Goal: Transaction & Acquisition: Purchase product/service

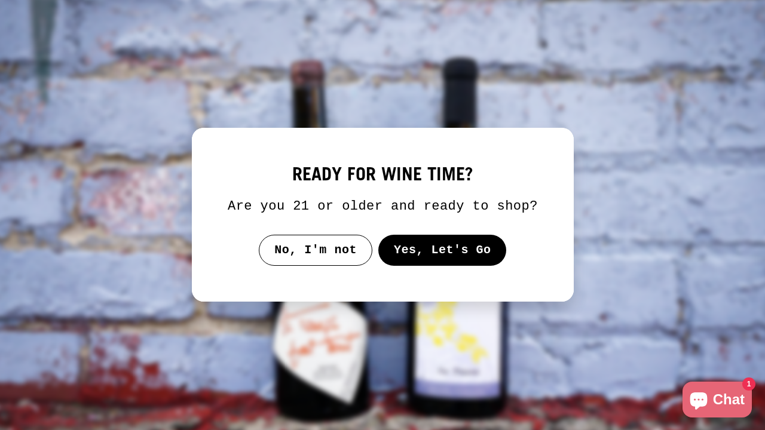
click at [578, 215] on img at bounding box center [383, 214] width 788 height 443
